Goal: Download file/media

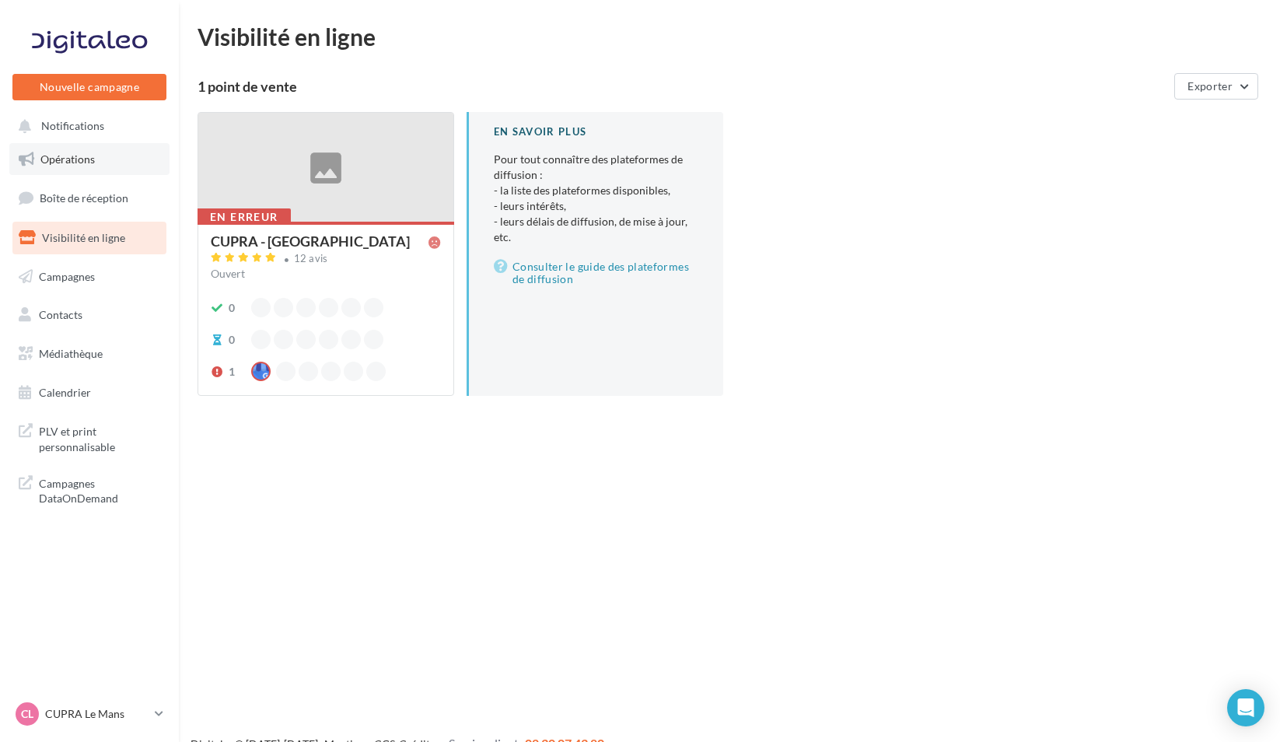
click at [118, 171] on link "Opérations" at bounding box center [89, 159] width 160 height 33
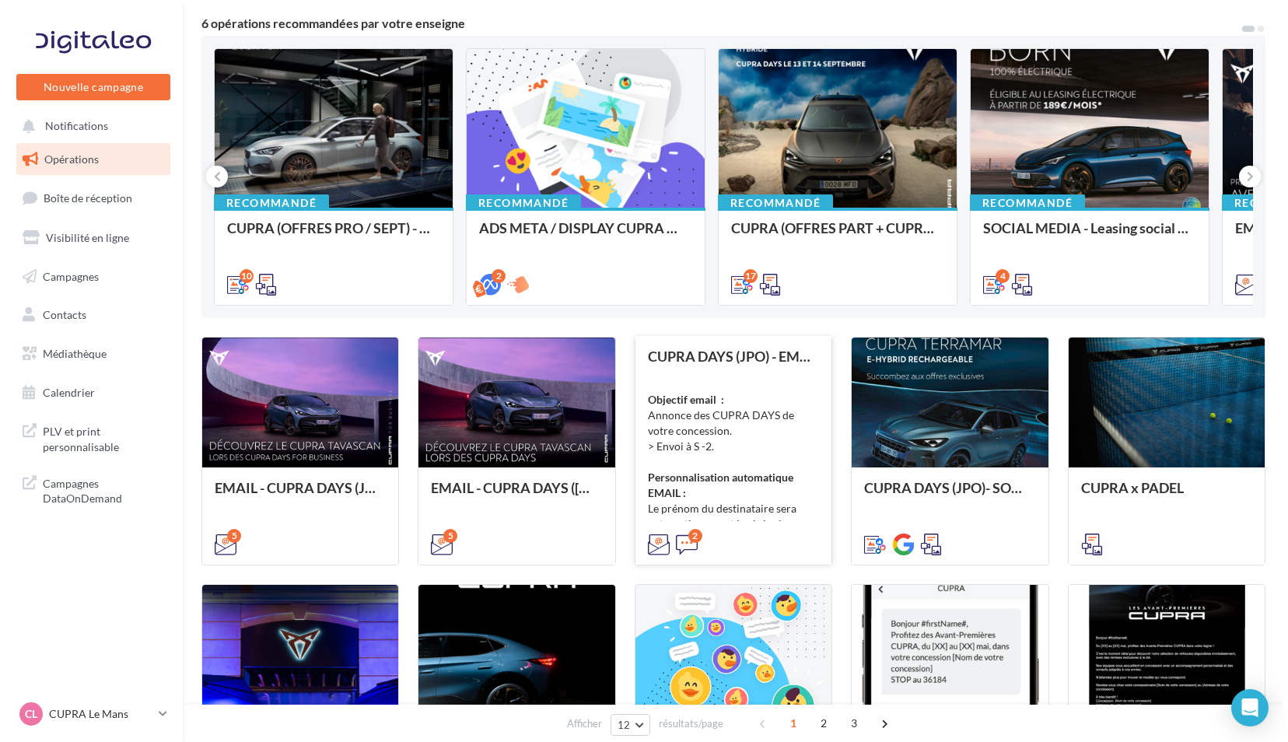
scroll to position [156, 0]
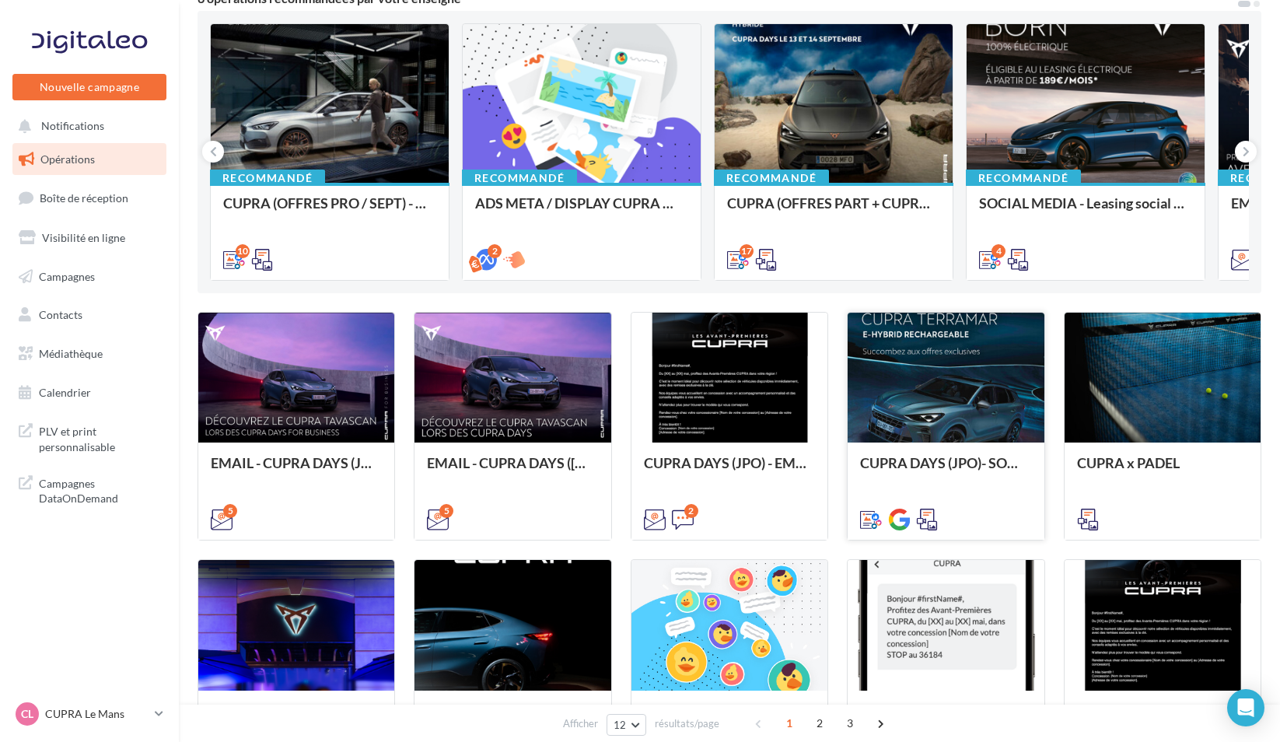
click at [900, 397] on div at bounding box center [946, 379] width 196 height 132
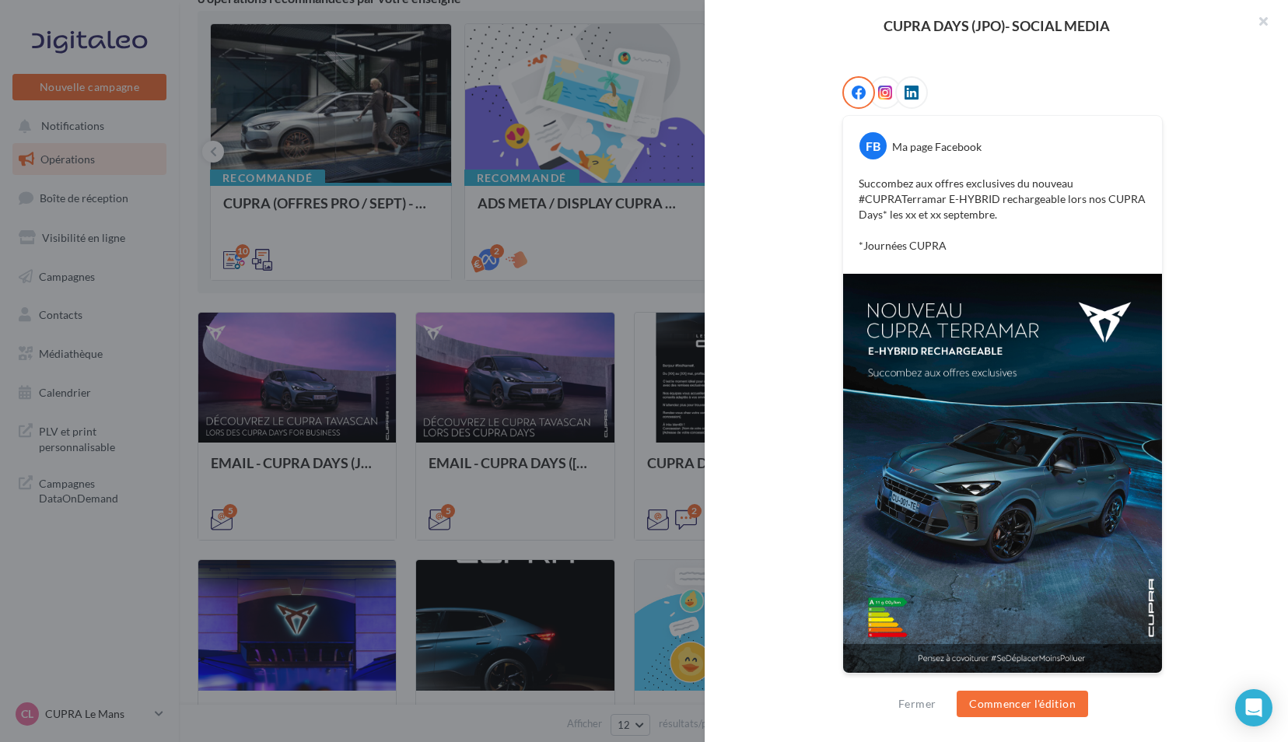
scroll to position [0, 0]
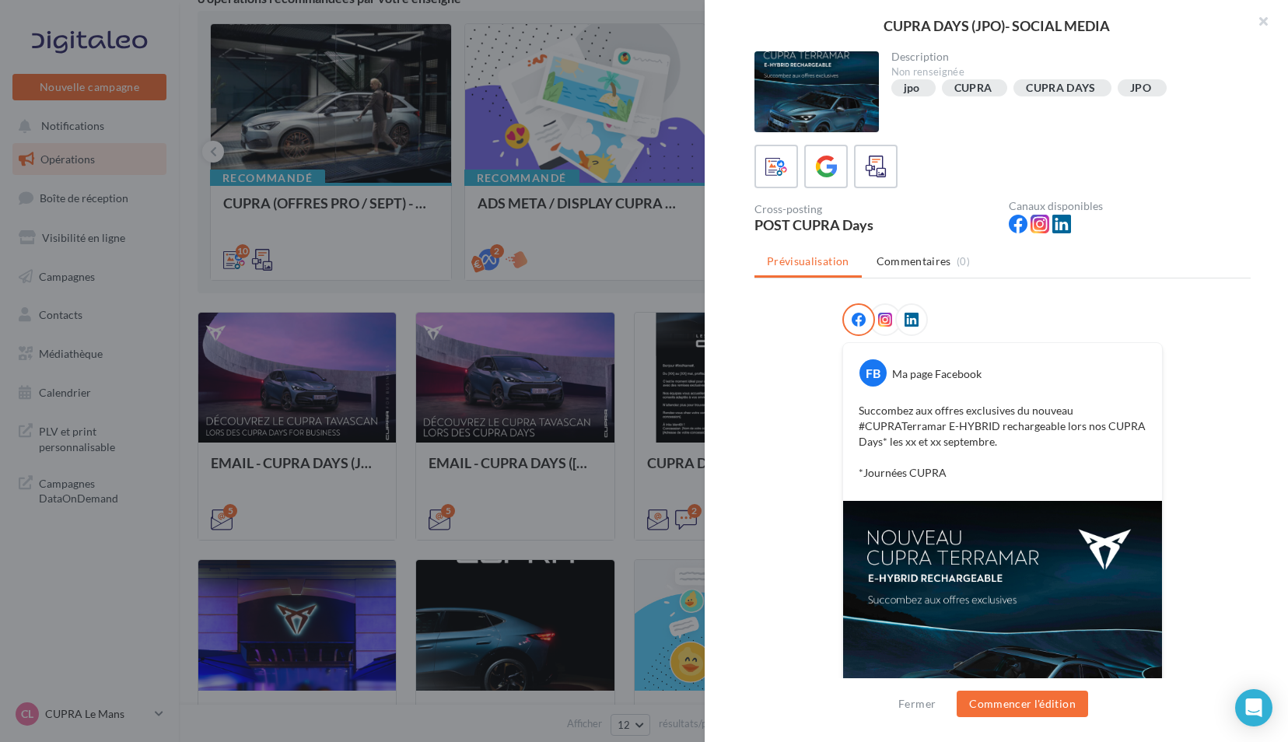
click at [884, 309] on div at bounding box center [885, 319] width 33 height 33
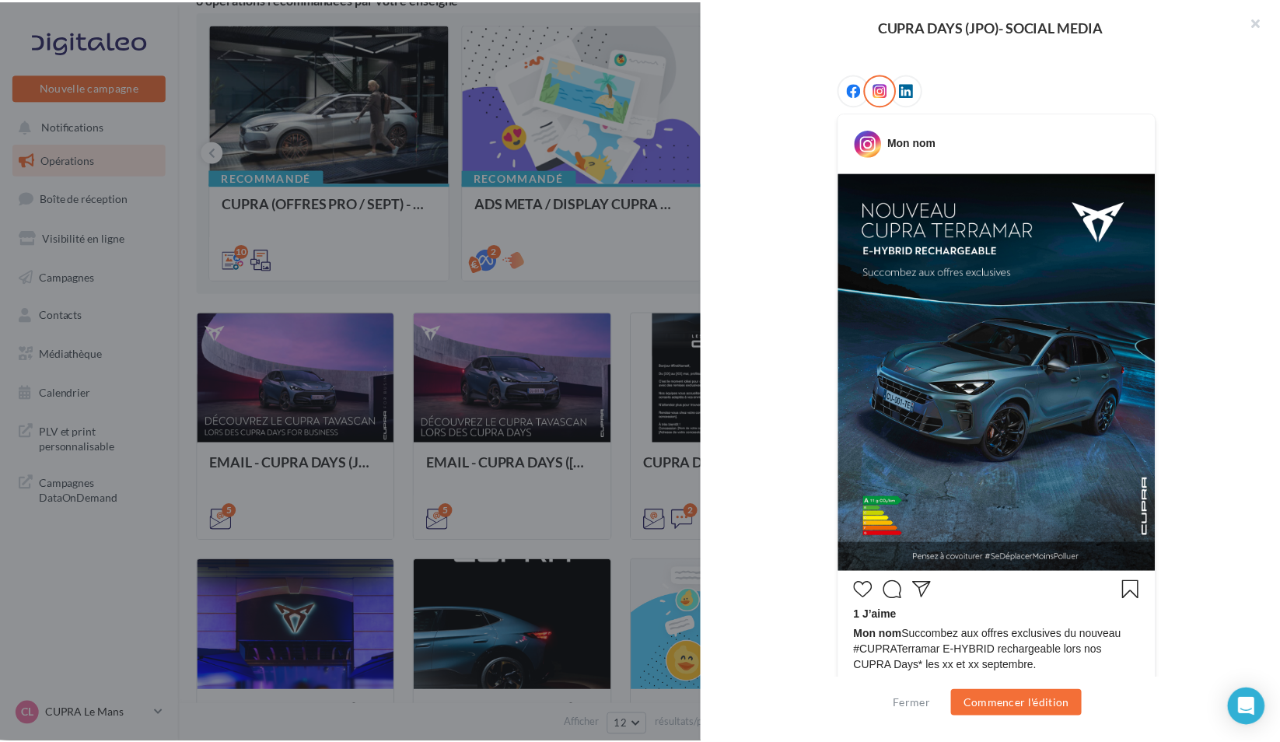
scroll to position [341, 0]
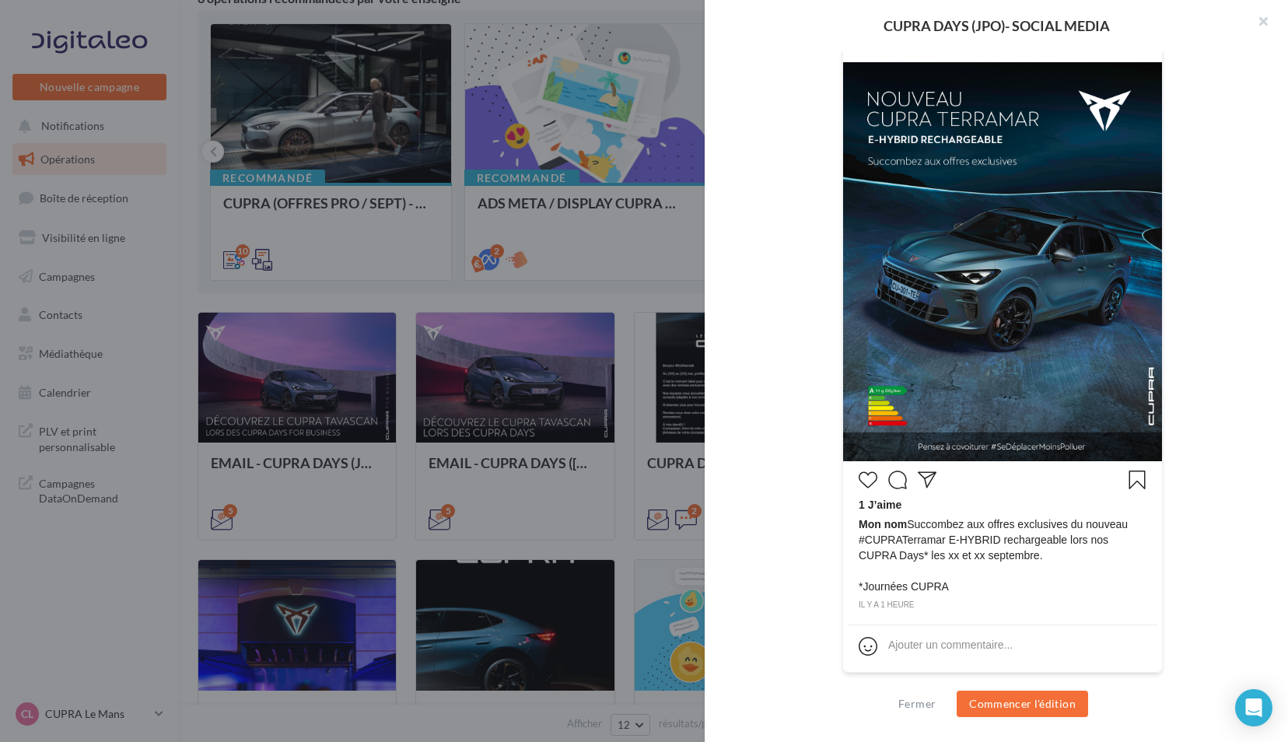
click at [588, 381] on div at bounding box center [644, 371] width 1288 height 742
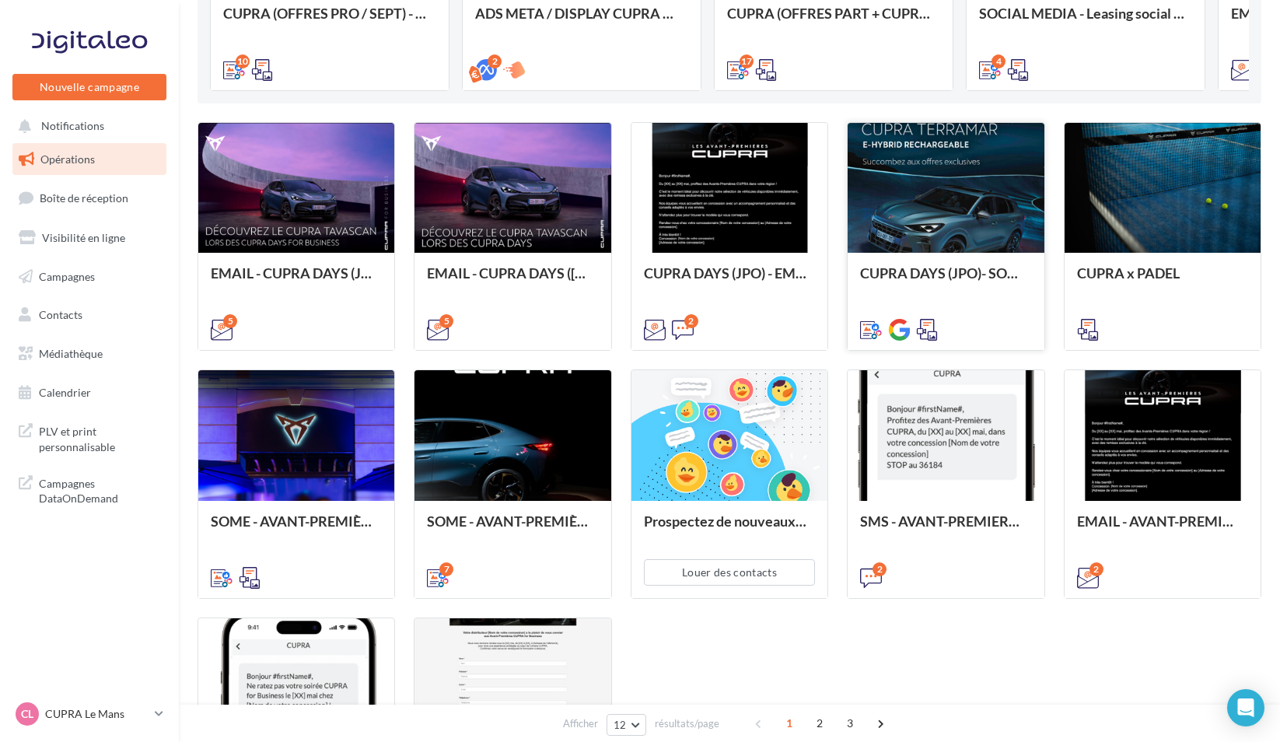
scroll to position [311, 0]
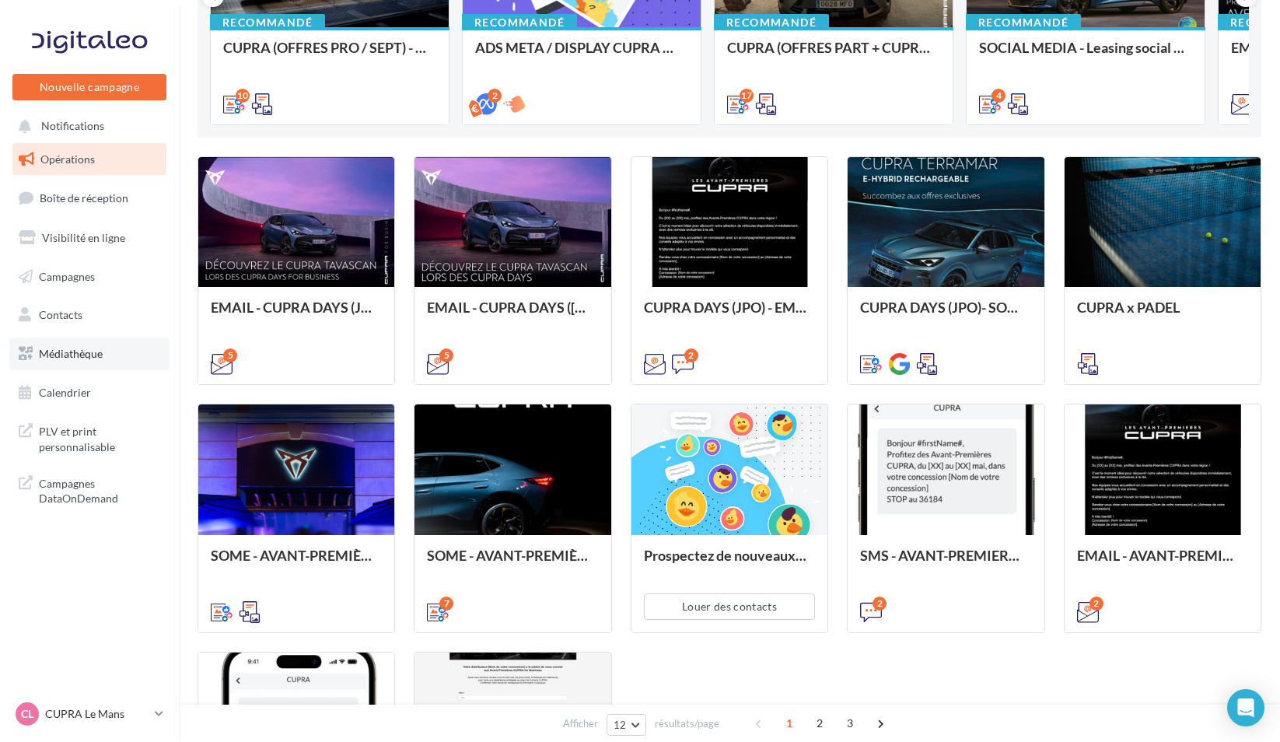
click at [101, 355] on span "Médiathèque" at bounding box center [71, 353] width 64 height 13
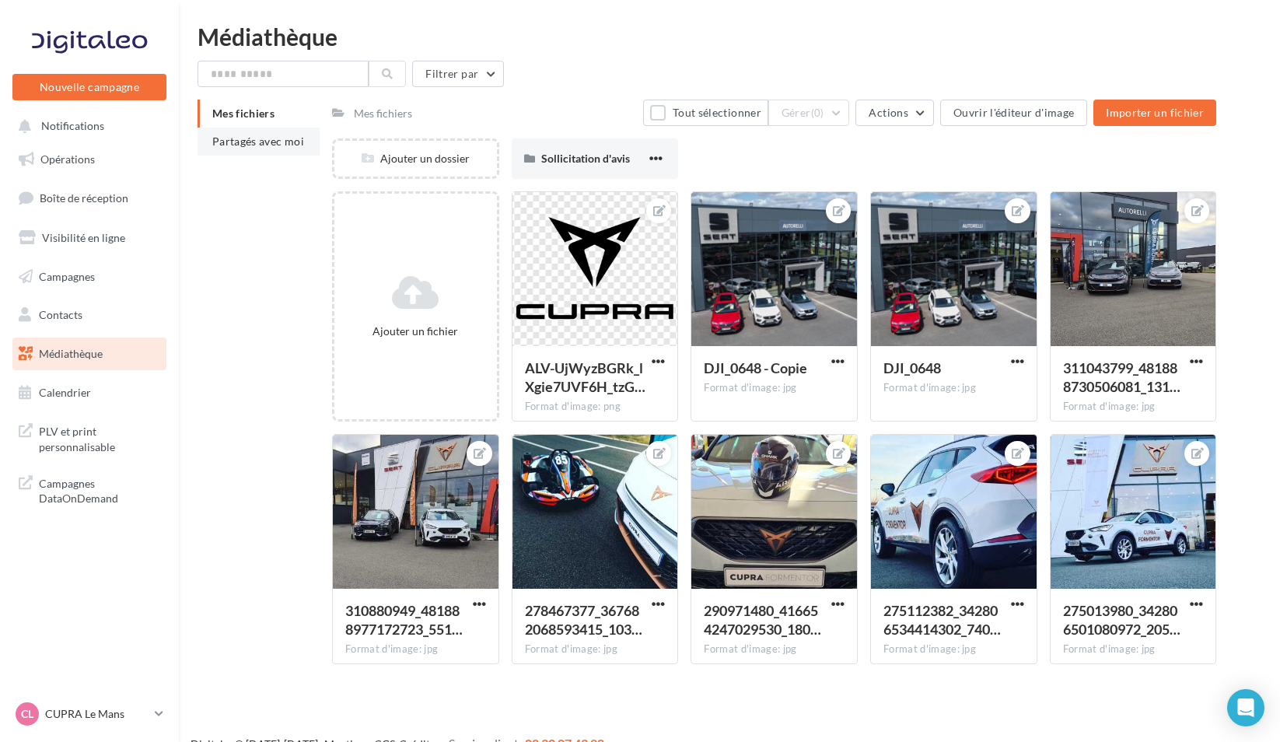
click at [288, 145] on span "Partagés avec moi" at bounding box center [258, 141] width 92 height 13
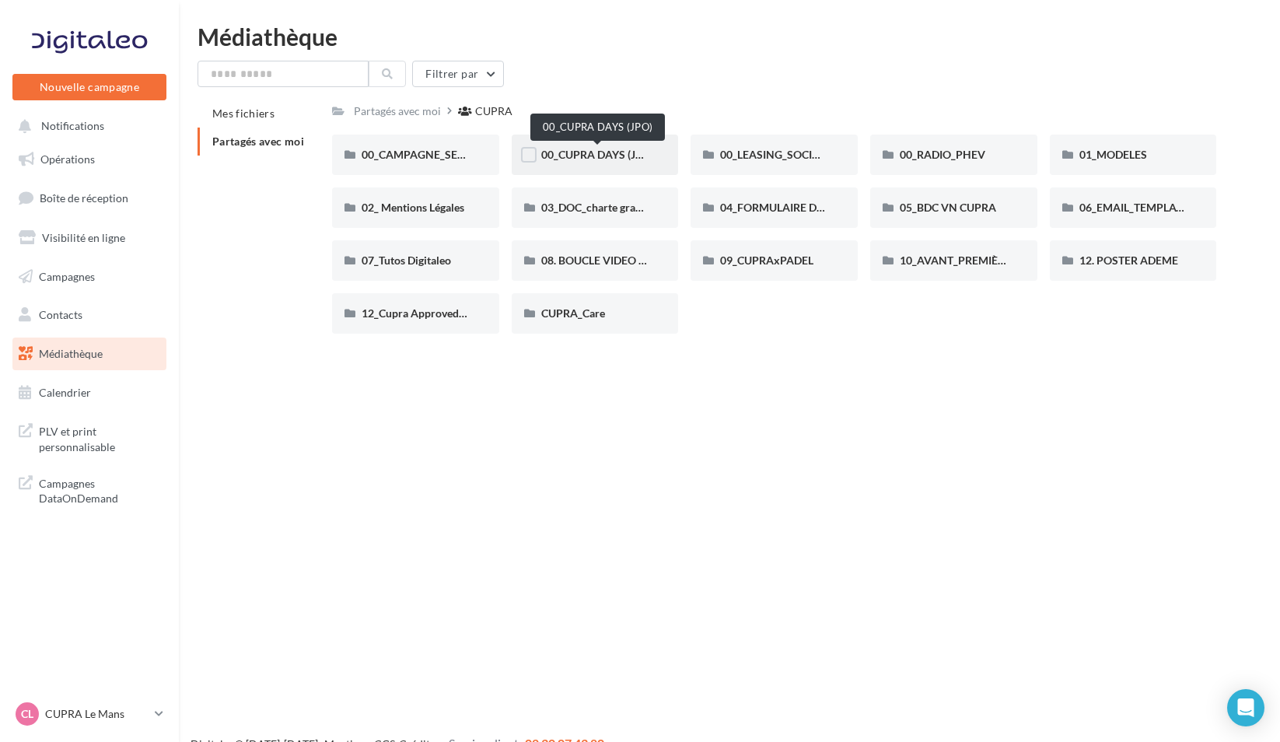
click at [593, 156] on span "00_CUPRA DAYS (JPO)" at bounding box center [597, 154] width 113 height 13
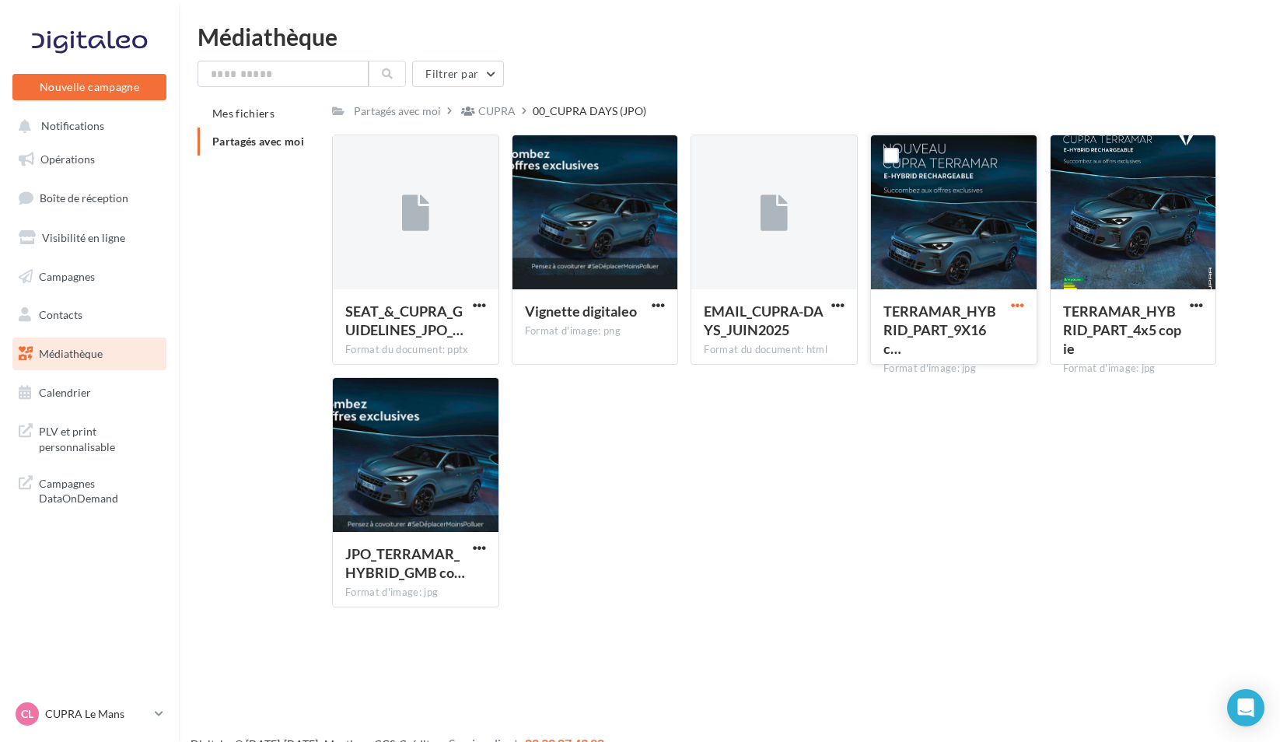
click at [1013, 312] on span "button" at bounding box center [1017, 305] width 13 height 13
click at [988, 345] on button "Télécharger" at bounding box center [950, 336] width 156 height 40
click at [217, 373] on div "Mes fichiers Partagés avec moi Partagés avec moi CUPRA 00_CUPRA DAYS (JPO) C Pa…" at bounding box center [736, 360] width 1076 height 520
click at [92, 717] on p "CUPRA Le Mans" at bounding box center [96, 714] width 103 height 16
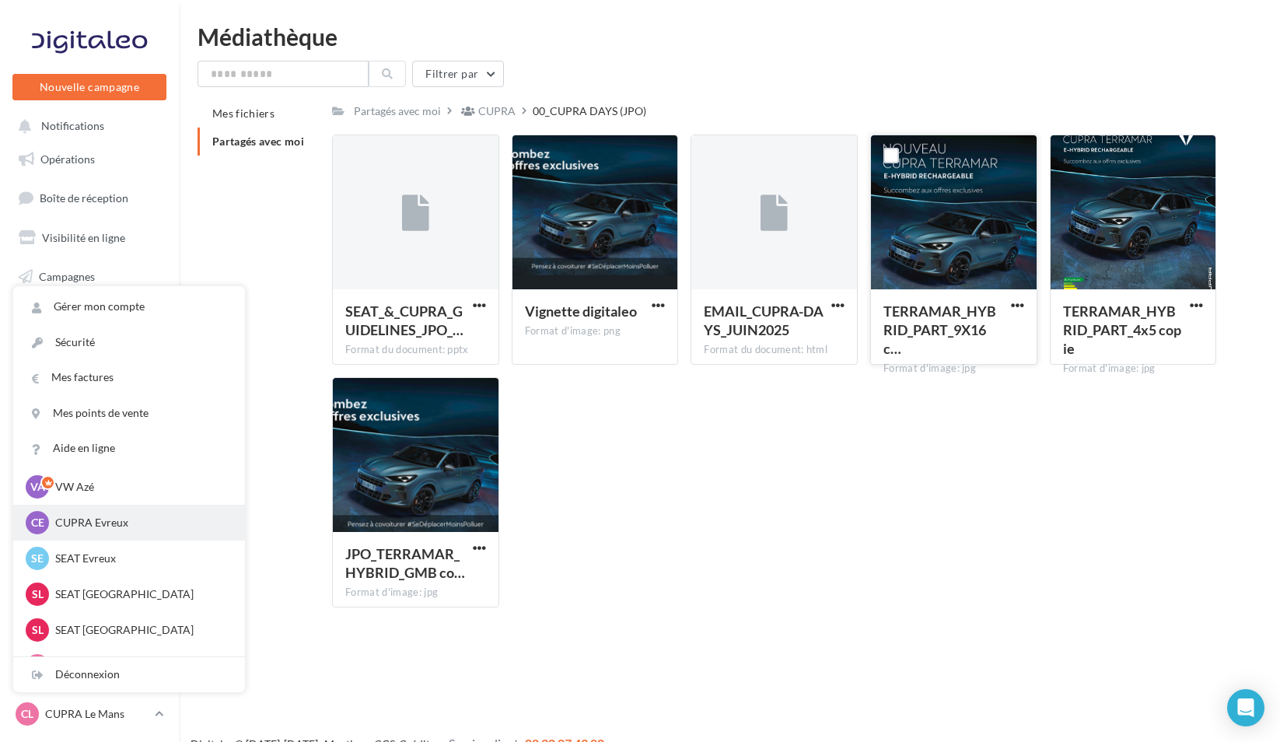
scroll to position [78, 0]
click at [115, 538] on div "SE SEAT Evreux SEAT-EVREUX" at bounding box center [129, 525] width 232 height 36
click at [115, 529] on p "SEAT Evreux" at bounding box center [140, 525] width 171 height 16
